Goal: Find specific page/section: Find specific page/section

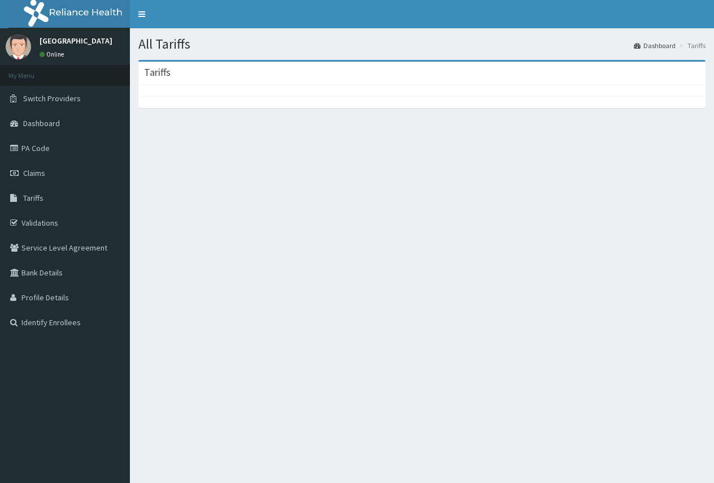
click at [154, 87] on div at bounding box center [421, 90] width 567 height 11
click at [159, 68] on h3 "Tariffs" at bounding box center [157, 72] width 27 height 10
click at [15, 198] on icon at bounding box center [15, 198] width 11 height 8
click at [12, 198] on icon at bounding box center [15, 198] width 11 height 8
click at [181, 89] on div at bounding box center [421, 90] width 567 height 11
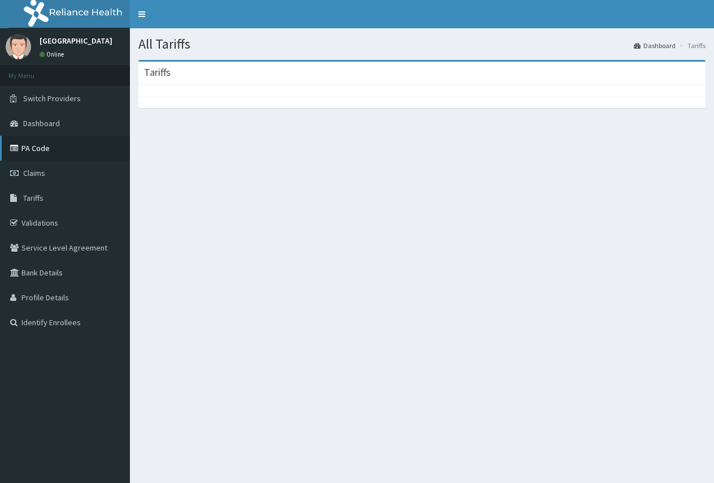
click at [41, 147] on link "PA Code" at bounding box center [65, 148] width 130 height 25
click at [176, 89] on div at bounding box center [421, 90] width 567 height 11
click at [16, 148] on icon at bounding box center [15, 148] width 11 height 8
click at [27, 147] on link "PA Code" at bounding box center [65, 148] width 130 height 25
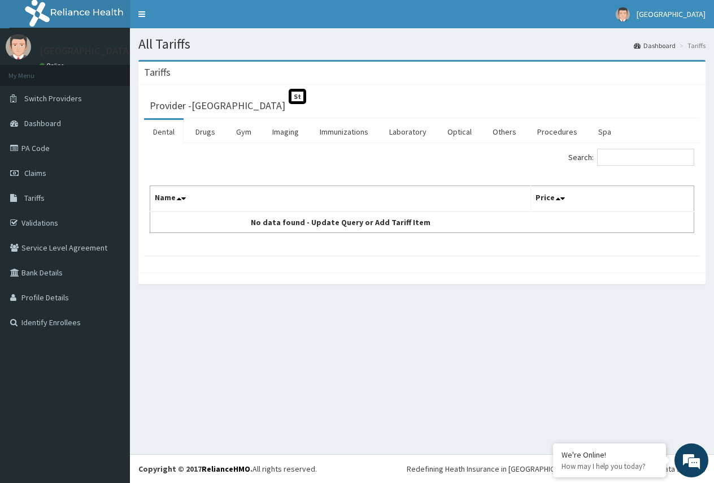
click at [664, 249] on div "Search: Name Price No data found - Update Query or Add Tariff Item" at bounding box center [422, 199] width 556 height 112
click at [623, 157] on input "Search:" at bounding box center [645, 157] width 97 height 17
type input "[MEDICAL_DATA]"
click at [286, 131] on link "Imaging" at bounding box center [285, 132] width 45 height 24
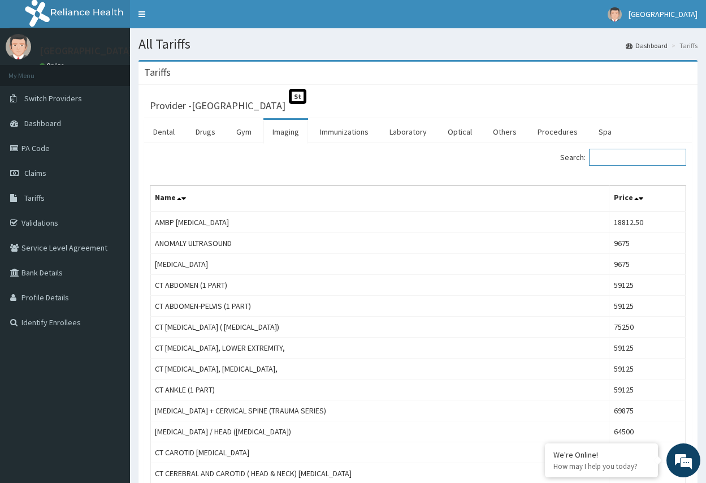
click at [631, 155] on input "Search:" at bounding box center [637, 157] width 97 height 17
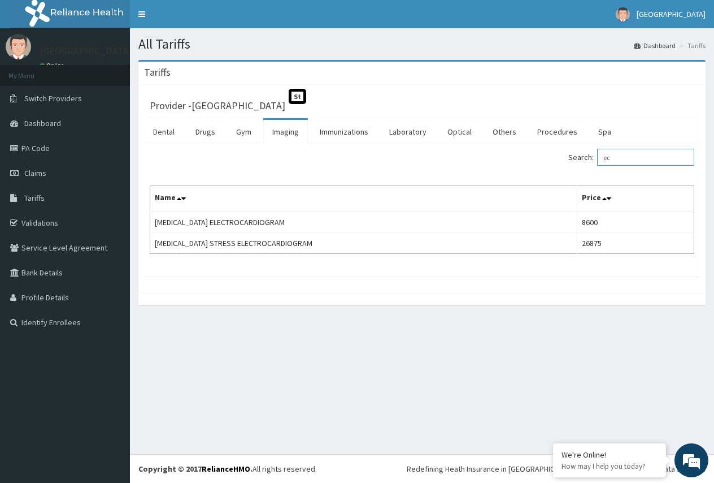
type input "e"
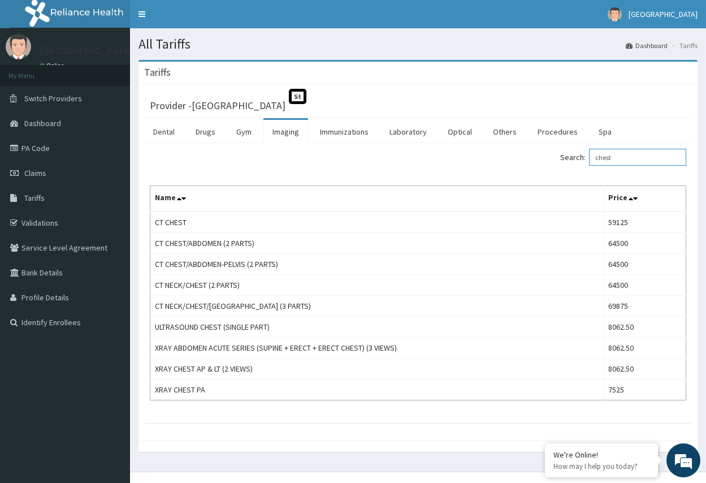
type input "chest"
click at [38, 149] on link "PA Code" at bounding box center [65, 148] width 130 height 25
